Goal: Obtain resource: Obtain resource

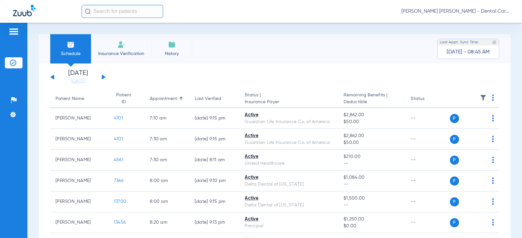
click at [105, 78] on div "[DATE] [DATE] [DATE] [DATE] [DATE] [DATE] [DATE] [DATE] [DATE] [DATE] [DATE] [D…" at bounding box center [77, 77] width 55 height 14
click at [103, 78] on button at bounding box center [104, 77] width 4 height 5
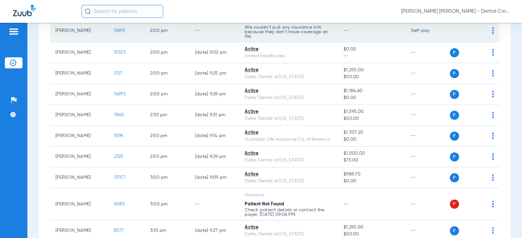
scroll to position [718, 0]
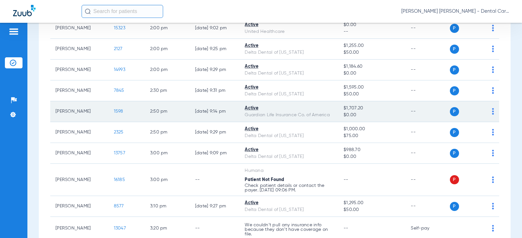
click at [114, 114] on span "1598" at bounding box center [118, 111] width 9 height 5
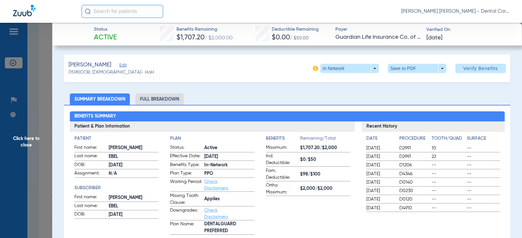
click at [175, 99] on li "Full Breakdown" at bounding box center [159, 99] width 48 height 11
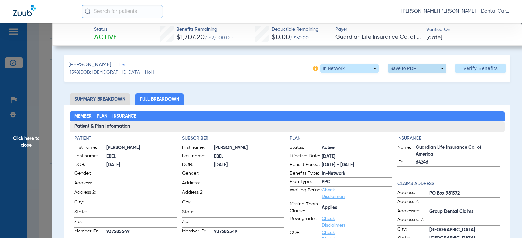
click at [429, 71] on span at bounding box center [417, 68] width 58 height 9
click at [411, 83] on span "Save to PDF" at bounding box center [415, 81] width 26 height 5
click at [29, 143] on span "Click here to close" at bounding box center [26, 142] width 52 height 238
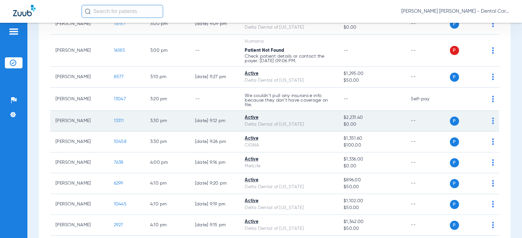
scroll to position [848, 0]
click at [112, 126] on td "13311" at bounding box center [127, 120] width 36 height 21
click at [114, 122] on span "13311" at bounding box center [119, 120] width 10 height 5
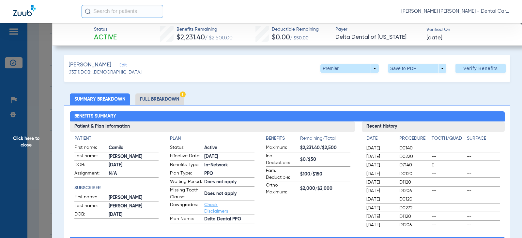
click at [169, 99] on li "Full Breakdown" at bounding box center [159, 99] width 48 height 11
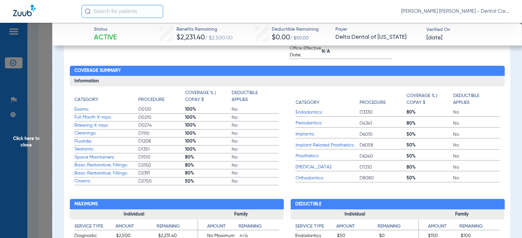
scroll to position [0, 0]
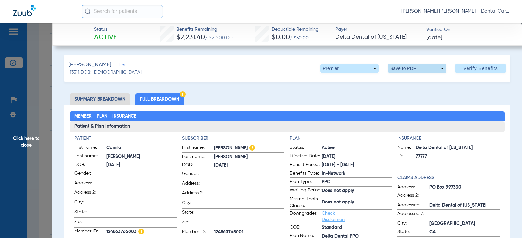
click at [414, 65] on span at bounding box center [417, 69] width 16 height 16
click at [406, 85] on button "insert_drive_file Save to PDF" at bounding box center [407, 81] width 49 height 13
click at [26, 139] on span "Click here to close" at bounding box center [26, 142] width 52 height 238
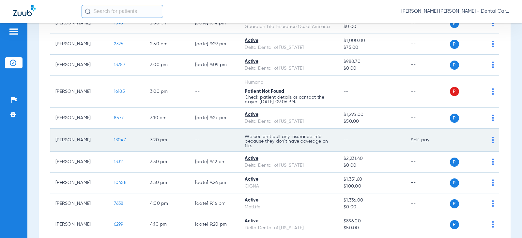
scroll to position [848, 0]
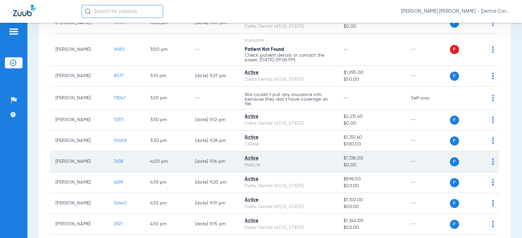
click at [114, 164] on span "7638" at bounding box center [119, 162] width 10 height 5
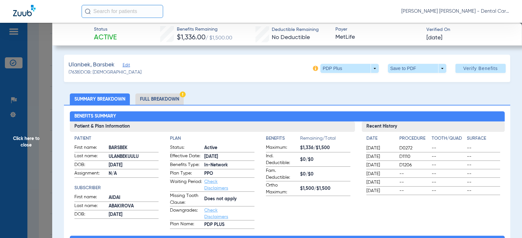
click at [167, 99] on li "Full Breakdown" at bounding box center [159, 99] width 48 height 11
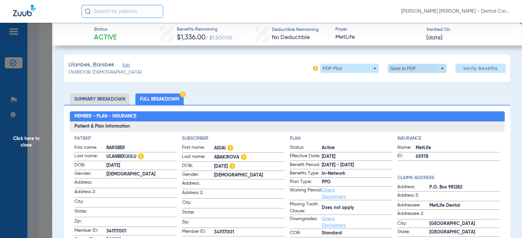
click at [400, 71] on span at bounding box center [417, 68] width 58 height 9
click at [406, 85] on button "insert_drive_file Save to PDF" at bounding box center [407, 81] width 49 height 13
click at [28, 139] on span "Click here to close" at bounding box center [26, 142] width 52 height 238
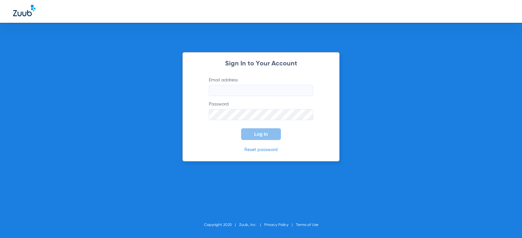
click at [268, 90] on input "Email address" at bounding box center [261, 90] width 104 height 11
type input "[EMAIL_ADDRESS][DOMAIN_NAME]"
click at [258, 108] on label "Password" at bounding box center [261, 110] width 104 height 19
click at [241, 129] on button "Log In" at bounding box center [261, 135] width 40 height 12
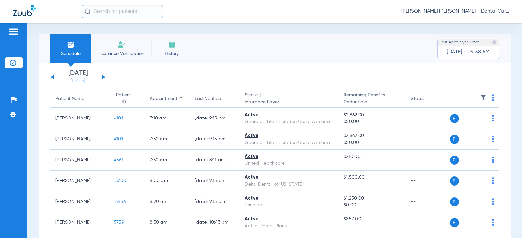
click at [104, 75] on div "[DATE] [DATE] [DATE] [DATE] [DATE] [DATE] [DATE] [DATE] [DATE] [DATE] [DATE] [D…" at bounding box center [77, 77] width 55 height 14
click at [103, 76] on button at bounding box center [104, 77] width 4 height 5
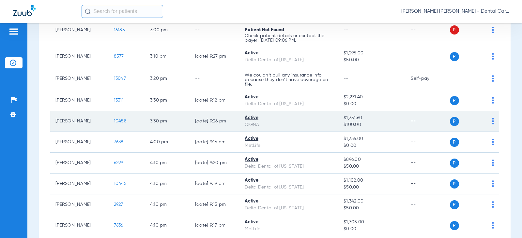
scroll to position [917, 0]
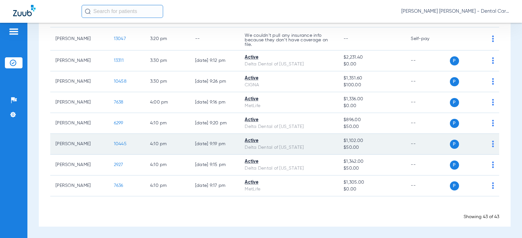
click at [118, 144] on span "10445" at bounding box center [120, 144] width 13 height 5
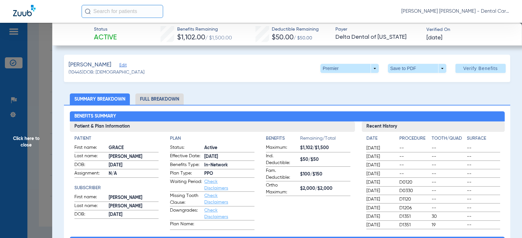
click at [167, 104] on li "Full Breakdown" at bounding box center [159, 99] width 48 height 11
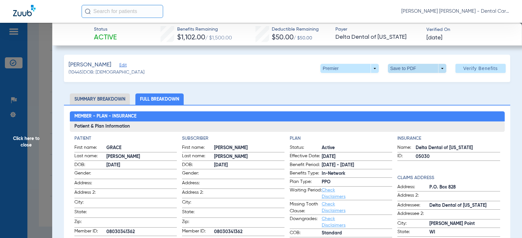
click at [395, 68] on span at bounding box center [417, 68] width 58 height 9
click at [413, 84] on span "Save to PDF" at bounding box center [415, 81] width 26 height 5
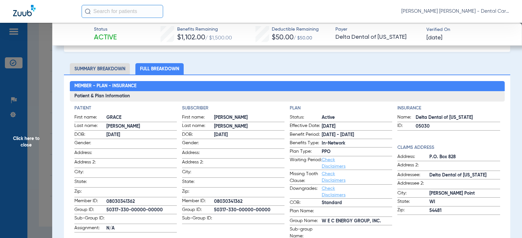
scroll to position [0, 0]
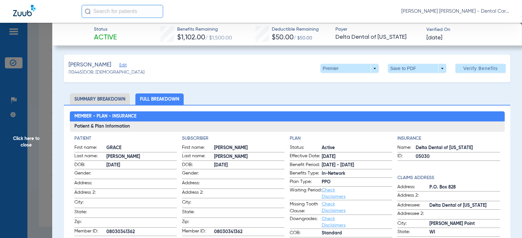
click at [30, 138] on span "Click here to close" at bounding box center [26, 142] width 52 height 238
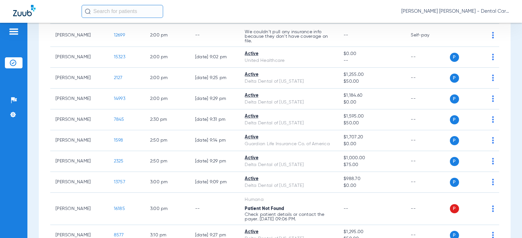
scroll to position [688, 0]
